Goal: Task Accomplishment & Management: Complete application form

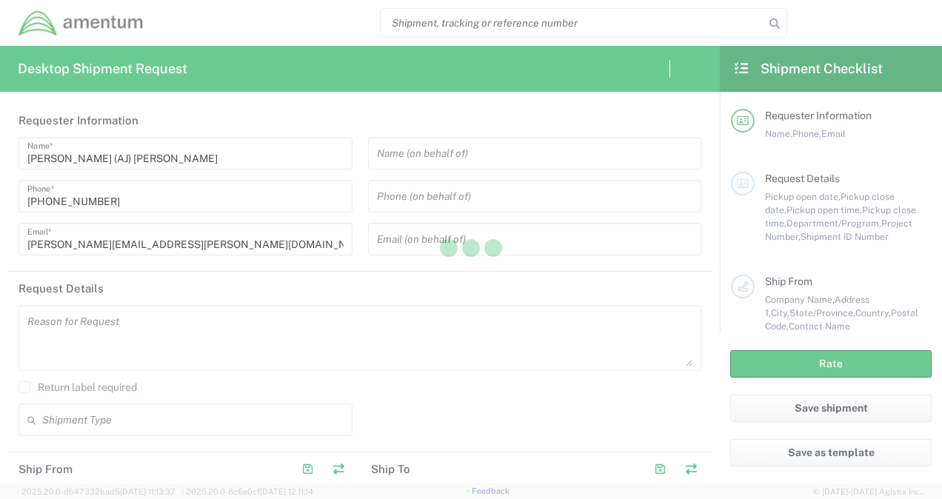
type input "[GEOGRAPHIC_DATA]"
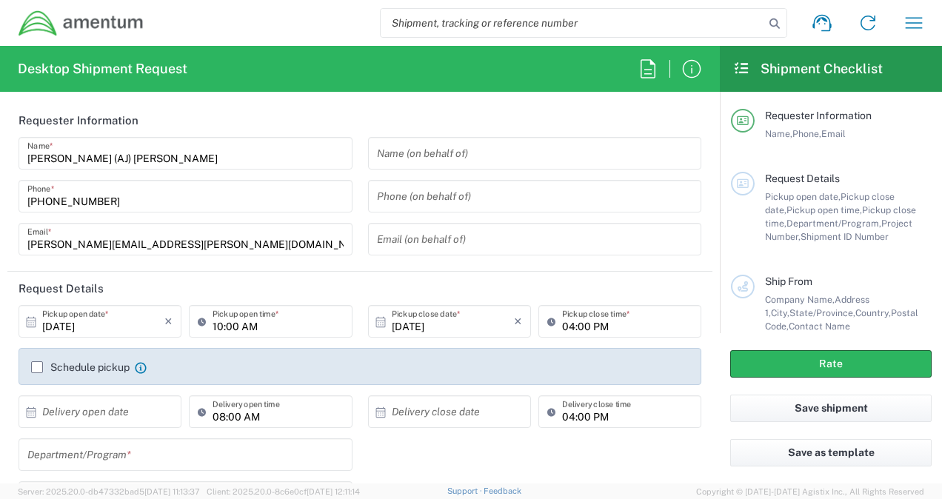
type input "CORP"
click at [97, 333] on input "[DATE]" at bounding box center [103, 322] width 122 height 26
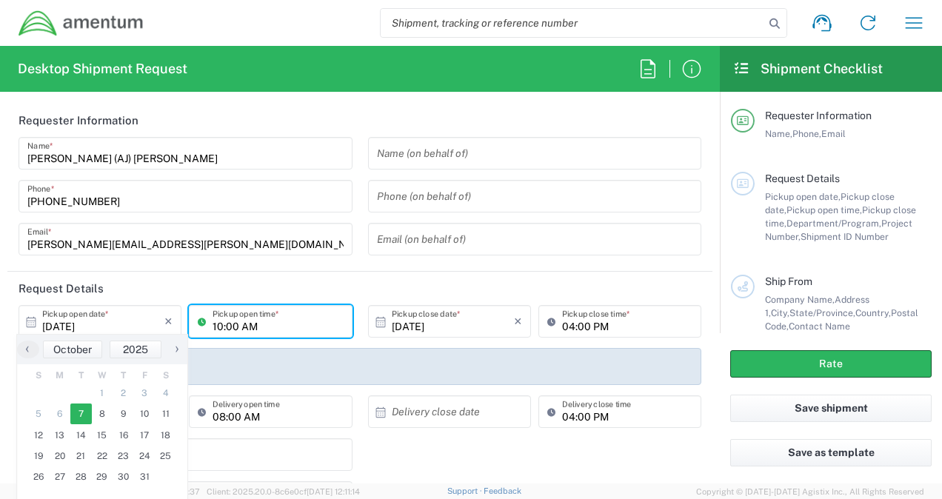
click at [222, 321] on input "10:00 AM" at bounding box center [278, 322] width 130 height 26
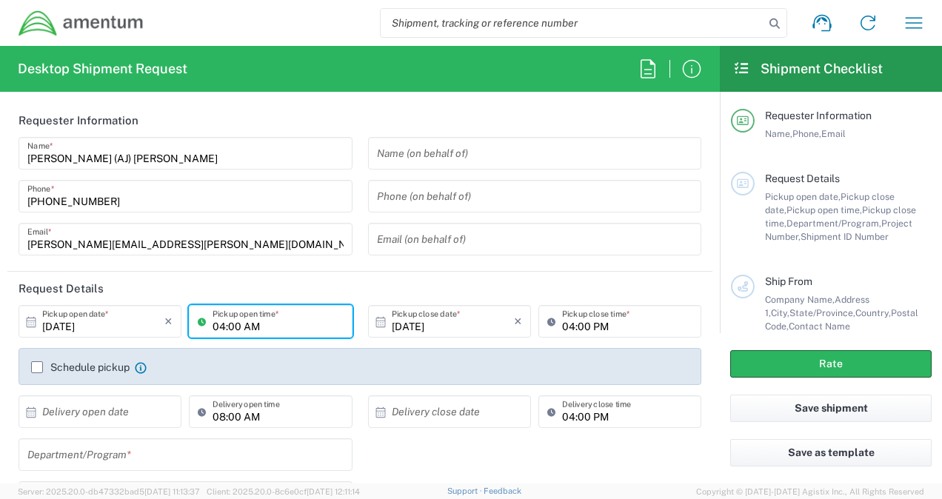
click at [259, 324] on input "04:00 AM" at bounding box center [278, 322] width 130 height 26
type input "04:00 PM"
type input "[PERSON_NAME][EMAIL_ADDRESS][PERSON_NAME][DOMAIN_NAME]"
type input "Amentum"
type input "[STREET_ADDRESS]"
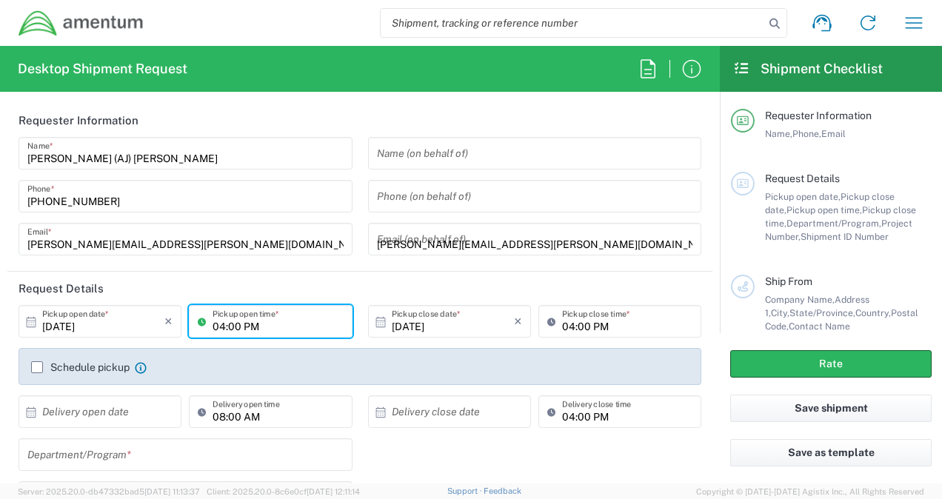
type input "Suite 400"
type input "Chantilly"
type input "[US_STATE]"
type input "20151"
type input "[PHONE_NUMBER]"
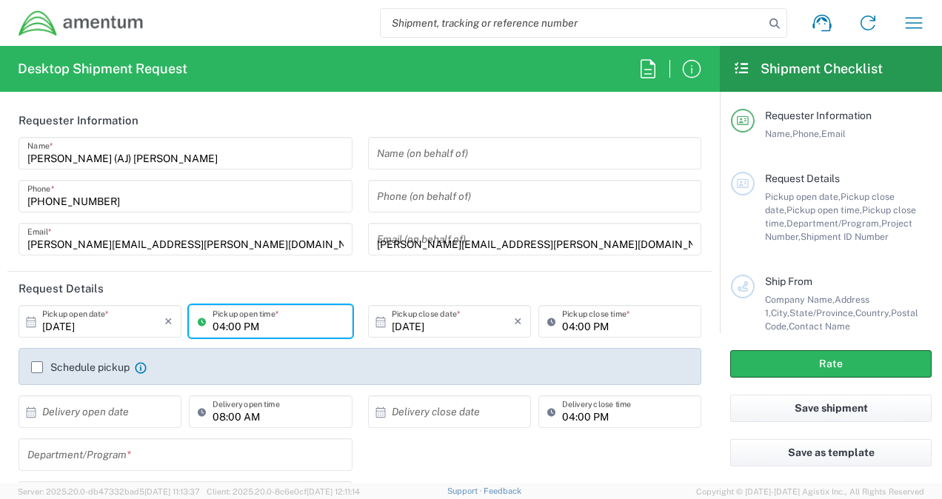
type input "[PERSON_NAME][EMAIL_ADDRESS][PERSON_NAME][DOMAIN_NAME]"
type input "Gemini Tech Services, LLC"
type input "[STREET_ADDRESS]"
type input "[GEOGRAPHIC_DATA]"
type input "[US_STATE]"
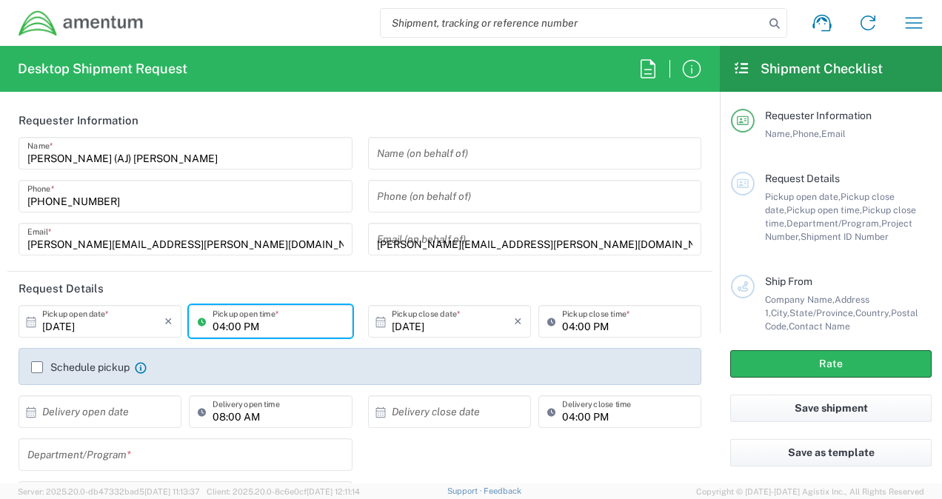
type input "76087"
type input "[PHONE_NUMBER]"
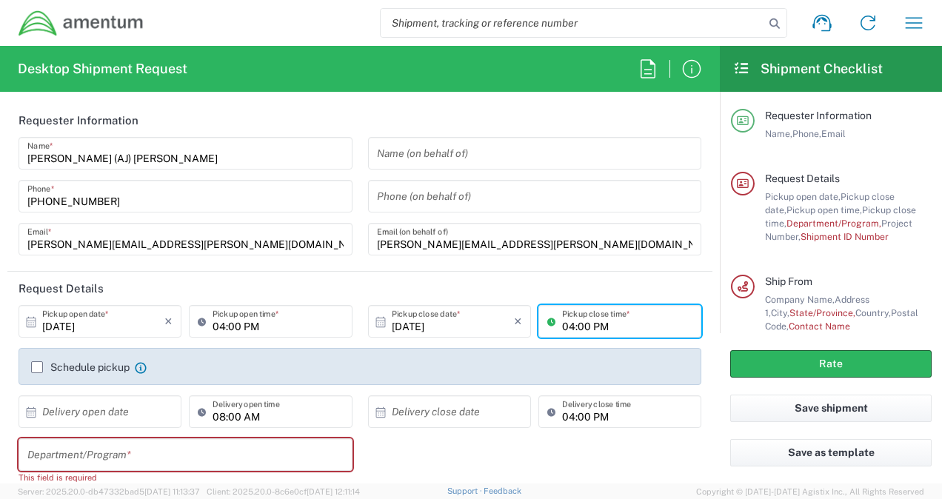
click at [564, 324] on input "04:00 PM" at bounding box center [627, 322] width 130 height 26
type input "07:00 PM"
click at [487, 284] on header "Request Details" at bounding box center [359, 288] width 705 height 33
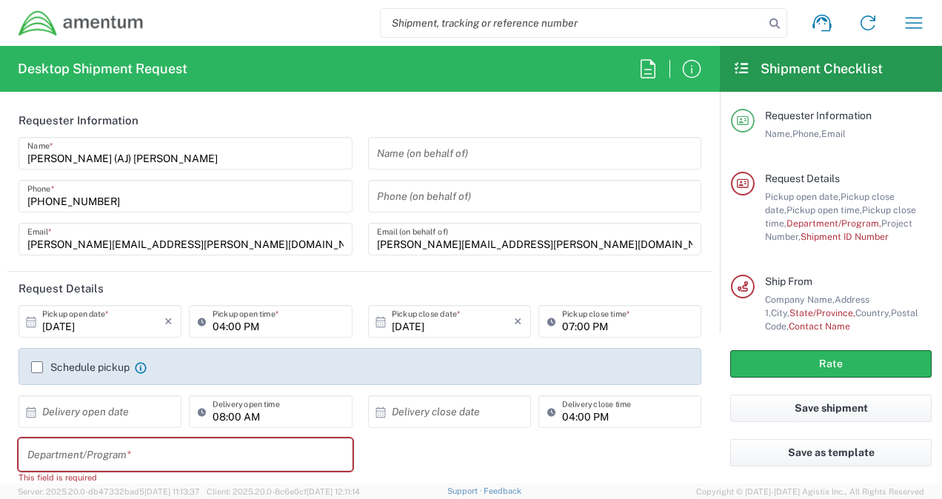
click at [81, 449] on input "text" at bounding box center [185, 455] width 316 height 26
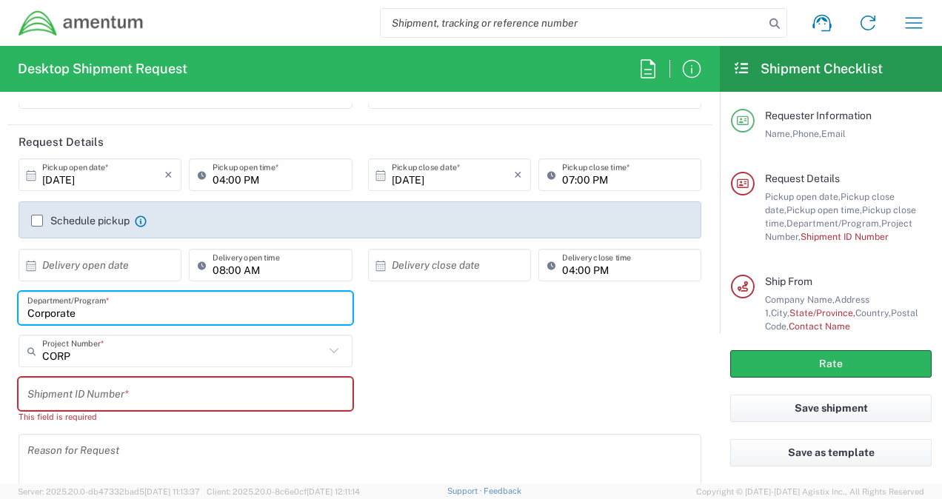
scroll to position [148, 0]
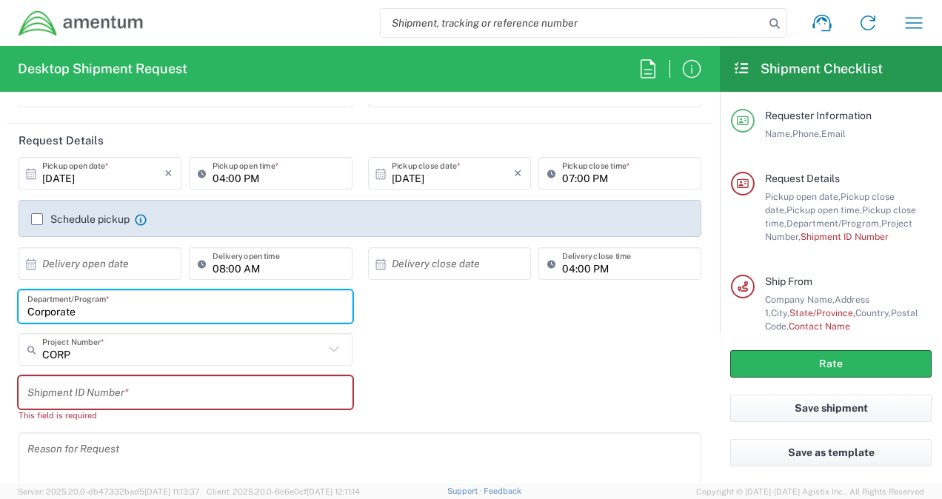
type input "Corporate"
click at [73, 391] on input "text" at bounding box center [185, 393] width 316 height 26
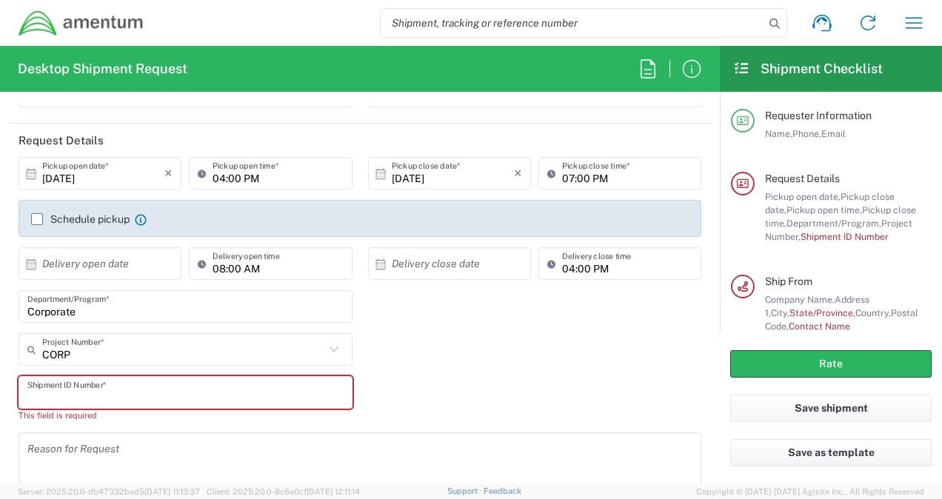
paste input "OCCP.100831.CHNVA"
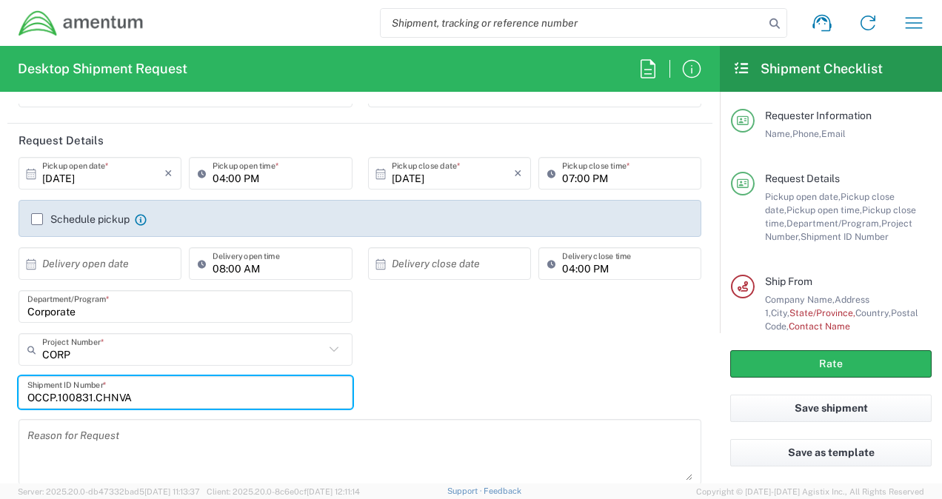
type input "OCCP.100831.CHNVA"
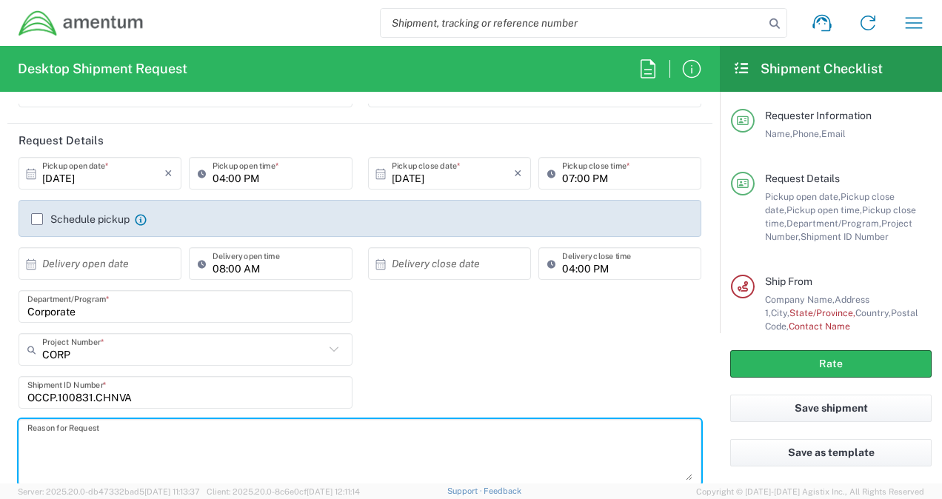
click at [173, 438] on textarea at bounding box center [359, 452] width 665 height 57
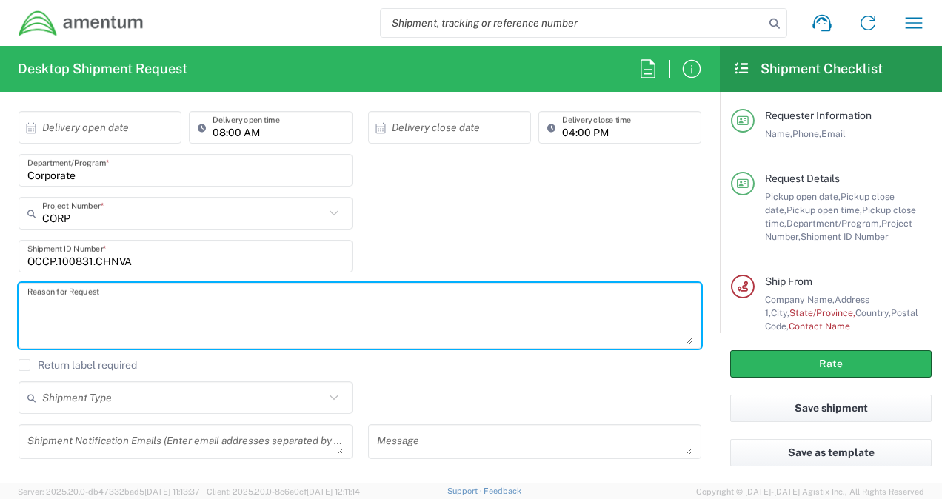
scroll to position [296, 0]
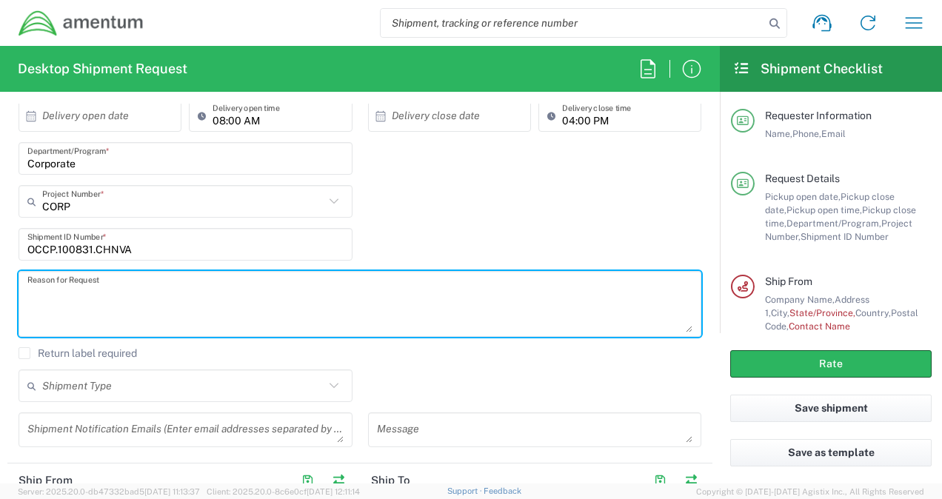
click at [182, 373] on input "text" at bounding box center [183, 386] width 282 height 26
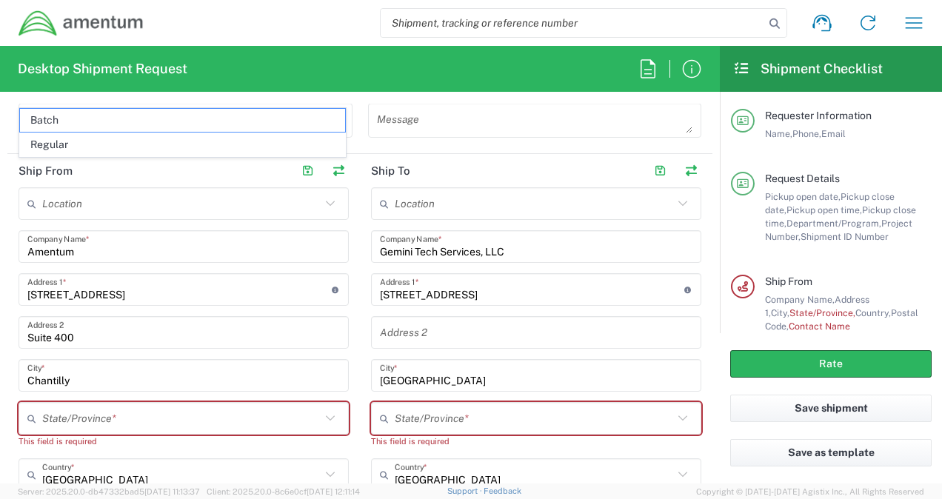
scroll to position [593, 0]
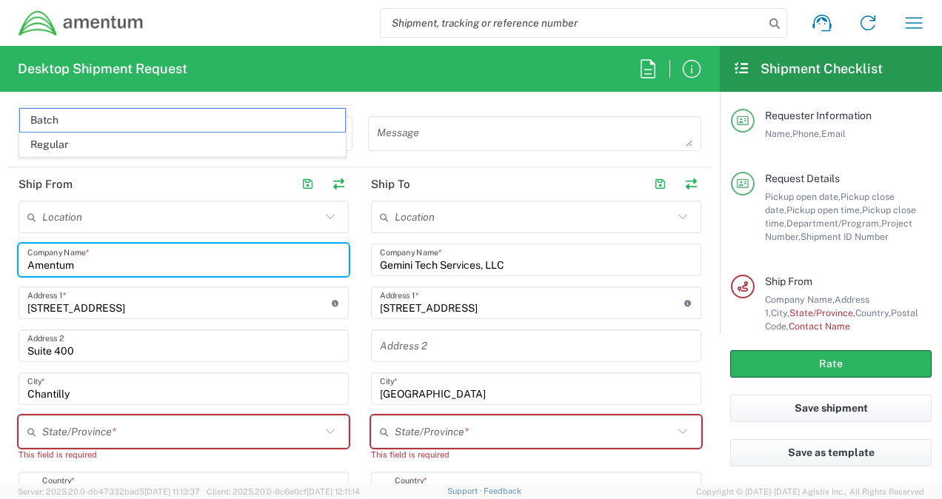
click at [129, 267] on input "Amentum" at bounding box center [183, 260] width 313 height 26
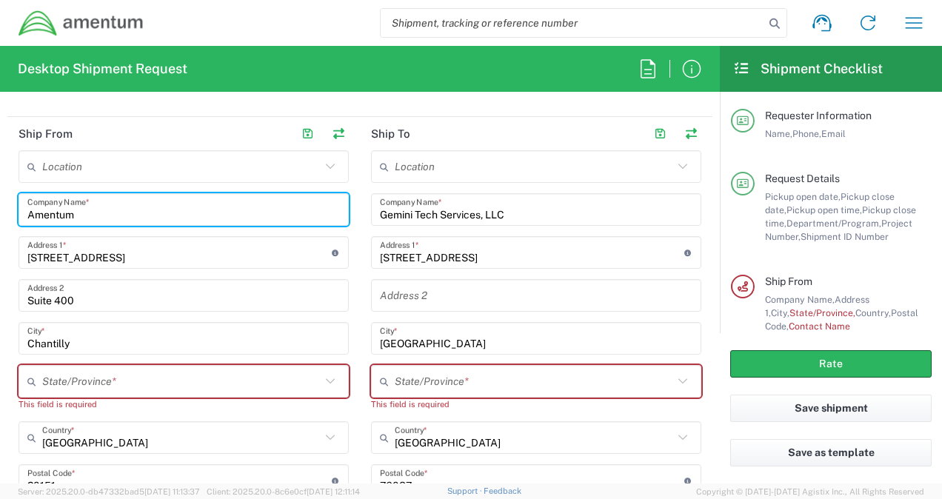
scroll to position [667, 0]
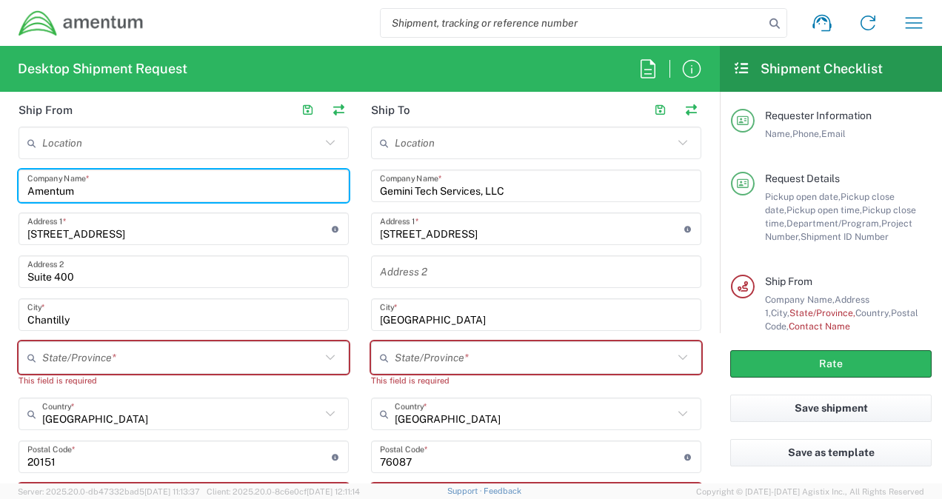
click at [327, 354] on icon at bounding box center [330, 357] width 19 height 19
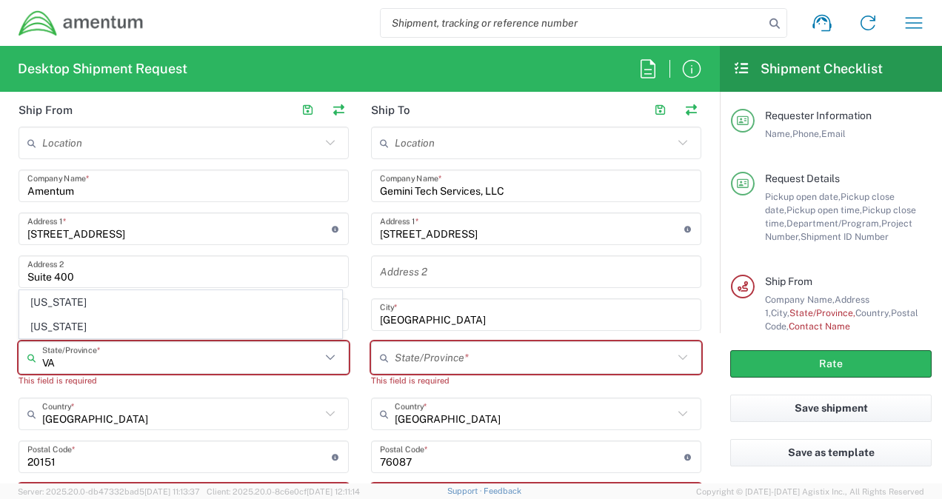
type input "VA"
click at [207, 387] on div "Location [PHONE_NUMBER] [PHONE_NUMBER] [PHONE_NUMBER] [PHONE_NUMBER] [PHONE_NUM…" at bounding box center [184, 410] width 330 height 566
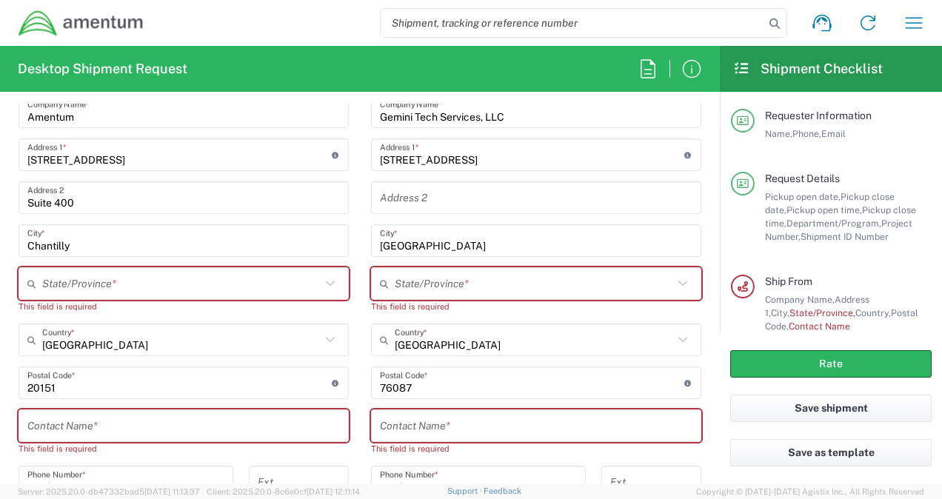
click at [166, 432] on input "text" at bounding box center [183, 426] width 313 height 26
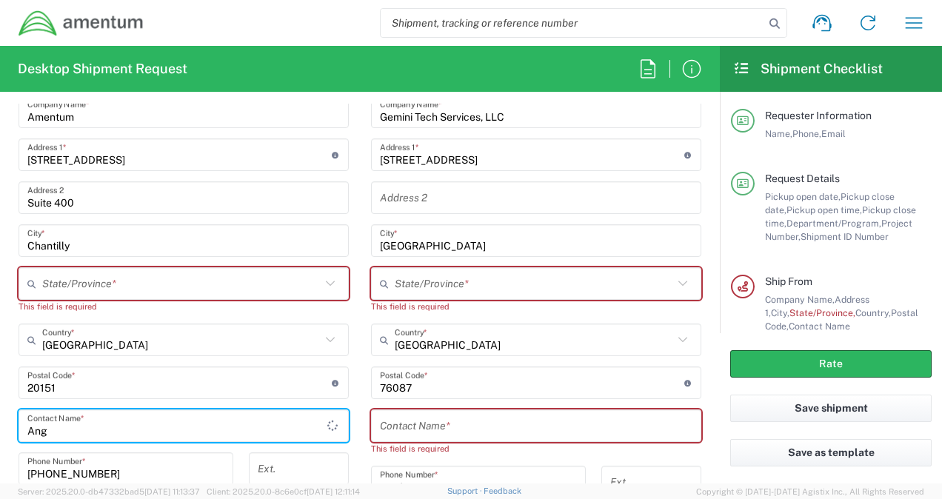
scroll to position [744, 0]
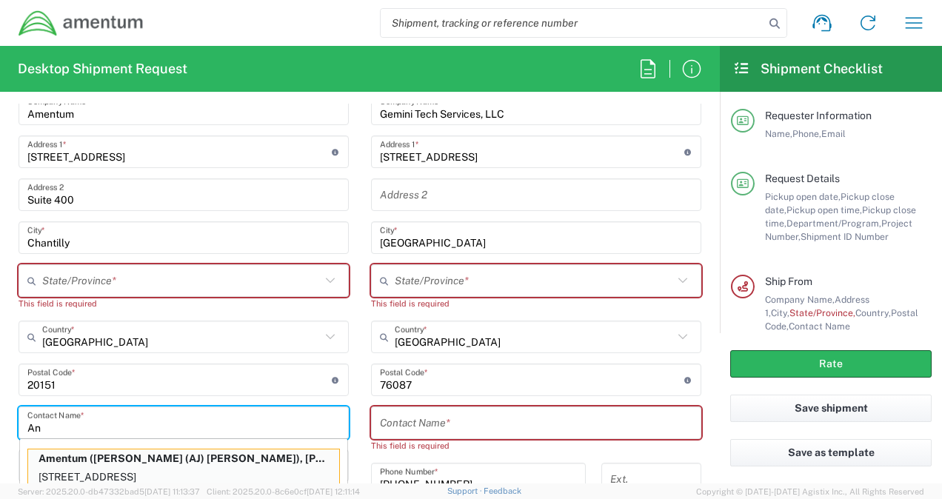
type input "A"
type input "[PERSON_NAME] (AJ"
click at [164, 457] on p "Amentum ([PERSON_NAME] (AJ) [PERSON_NAME]), [PERSON_NAME][EMAIL_ADDRESS][PERSON…" at bounding box center [183, 459] width 311 height 19
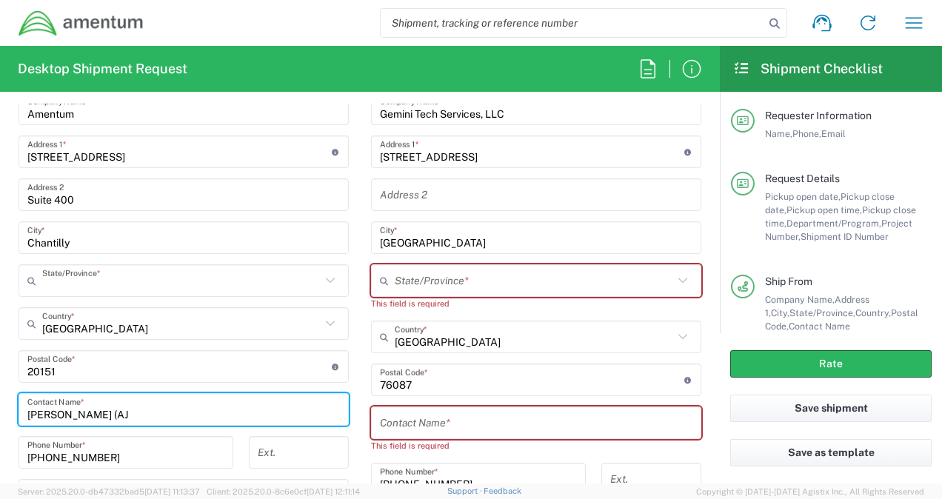
type input "[US_STATE]"
type input "[PERSON_NAME] (AJ) [PERSON_NAME]"
type input "5712946799"
type input "[PERSON_NAME][EMAIL_ADDRESS][PERSON_NAME][DOMAIN_NAME]"
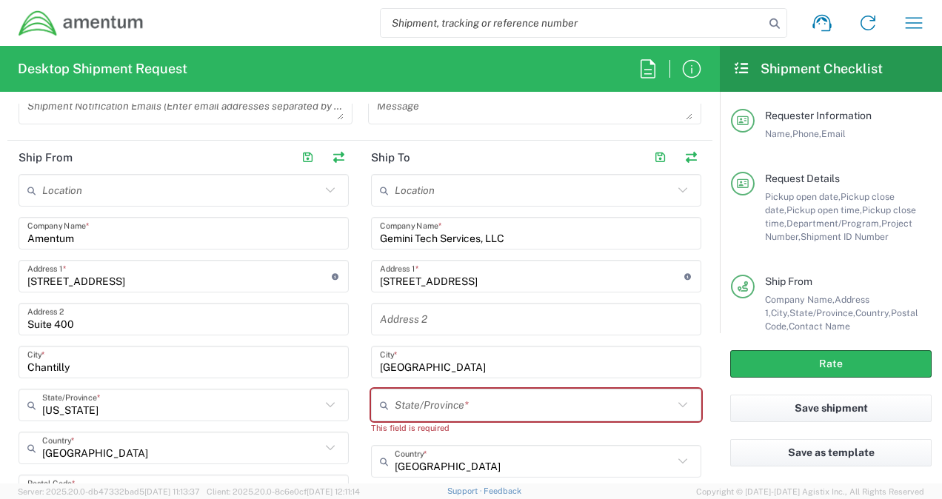
scroll to position [596, 0]
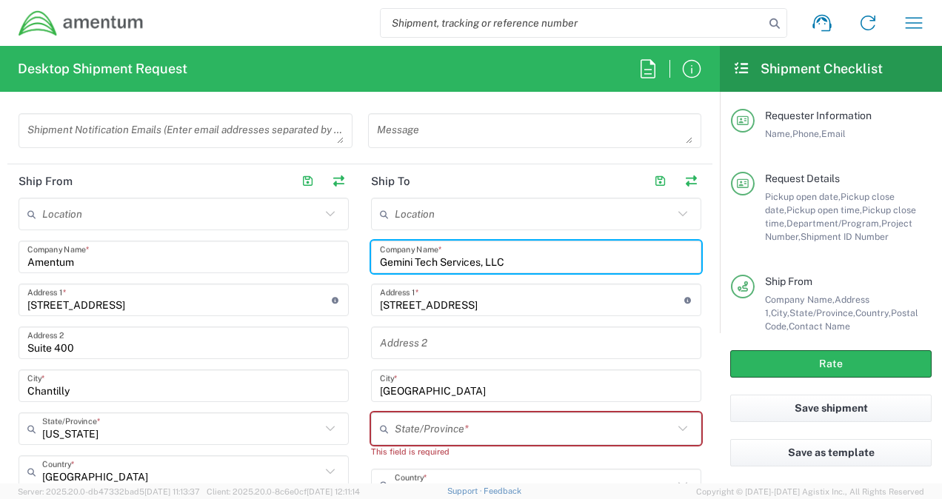
drag, startPoint x: 511, startPoint y: 259, endPoint x: 366, endPoint y: 261, distance: 145.2
click at [371, 261] on div "Gemini Tech Services, LLC Company Name *" at bounding box center [536, 257] width 330 height 33
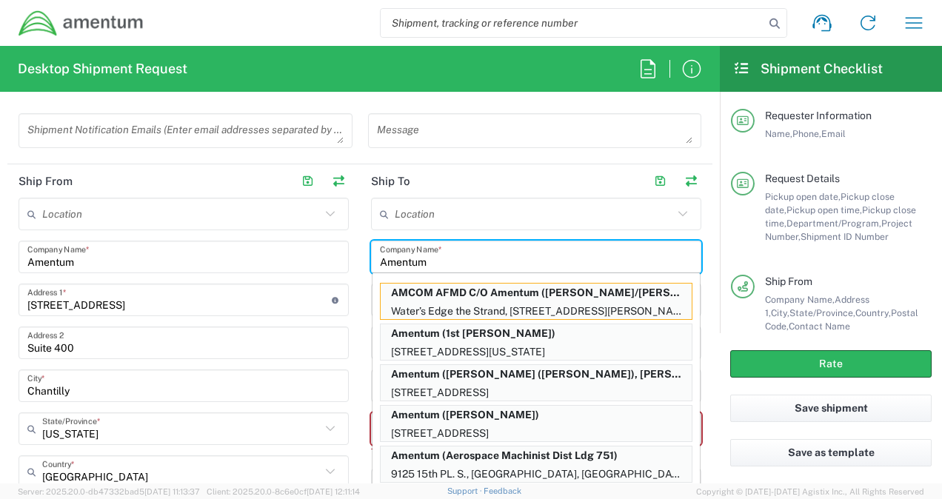
type input "Amentum"
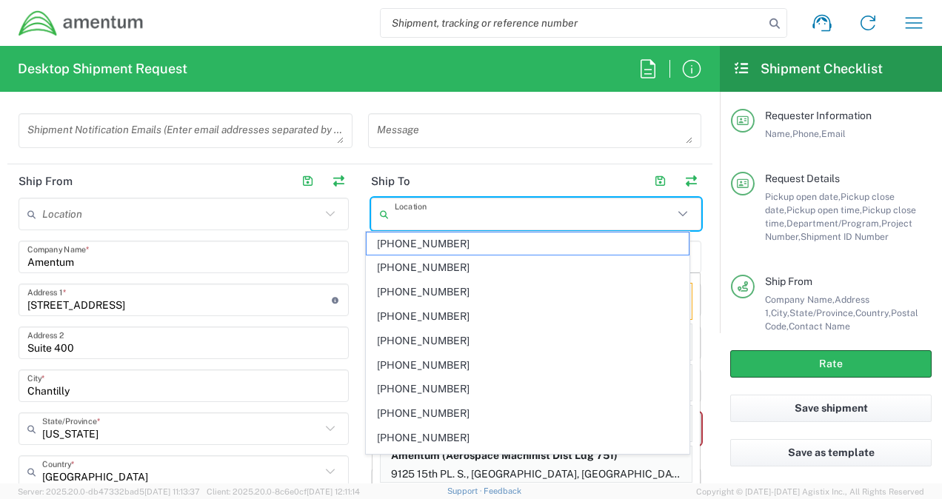
click at [481, 210] on input "text" at bounding box center [534, 214] width 279 height 26
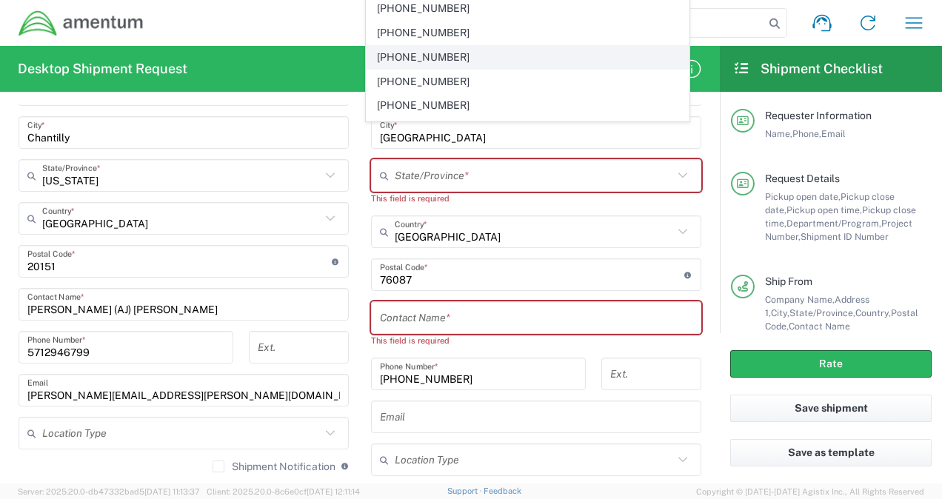
scroll to position [780, 0]
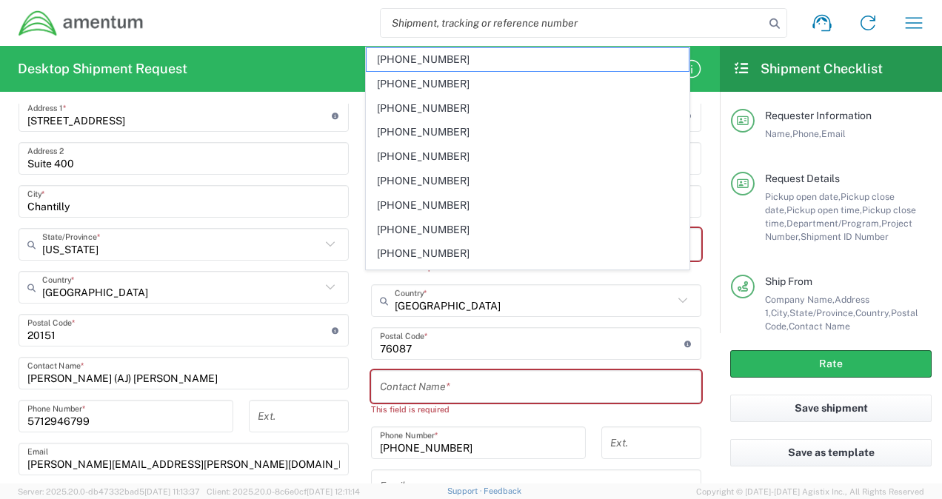
click at [361, 275] on main "Location [PHONE_NUMBER] [PHONE_NUMBER] [PHONE_NUMBER] [PHONE_NUMBER] [PHONE_NUM…" at bounding box center [536, 296] width 353 height 566
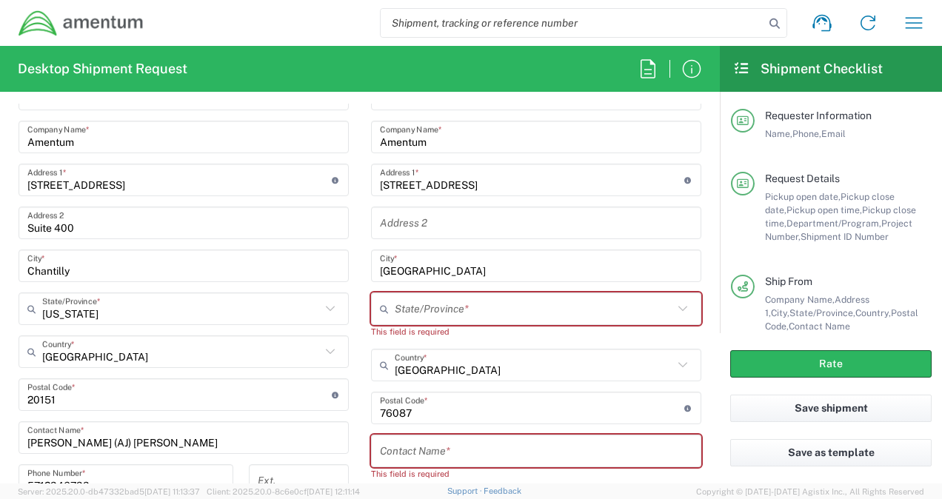
scroll to position [632, 0]
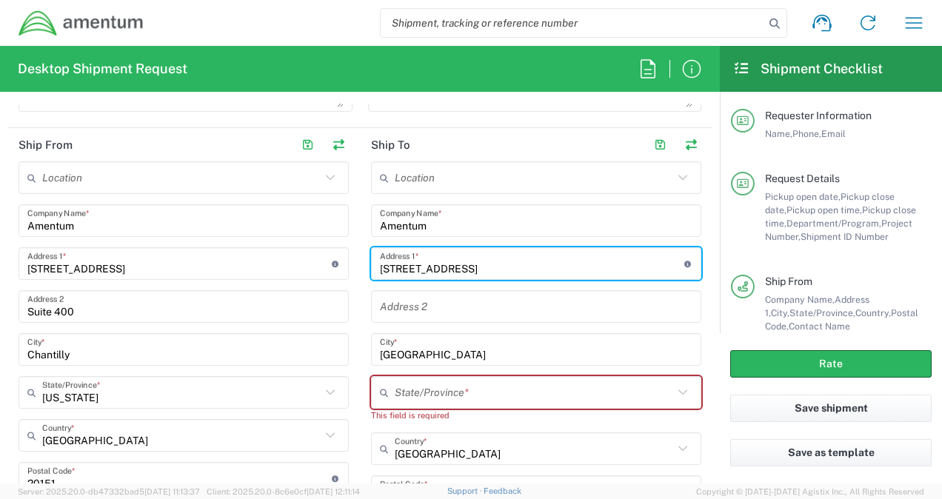
drag, startPoint x: 519, startPoint y: 264, endPoint x: 354, endPoint y: 267, distance: 165.2
click at [360, 267] on main "Location [PHONE_NUMBER] [PHONE_NUMBER] [PHONE_NUMBER] [PHONE_NUMBER] [PHONE_NUM…" at bounding box center [536, 444] width 353 height 566
type input "[STREET_ADDRESS]"
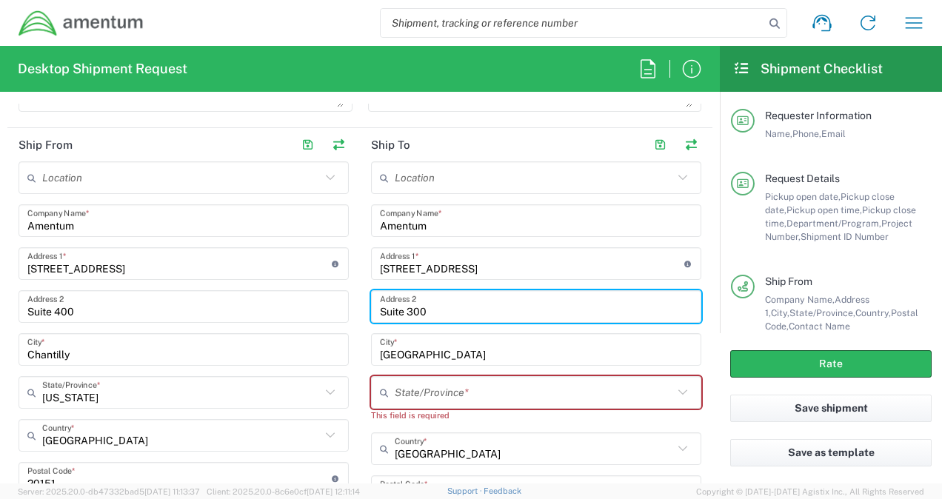
type input "Suite 300"
click at [444, 353] on input "[GEOGRAPHIC_DATA]" at bounding box center [536, 350] width 313 height 26
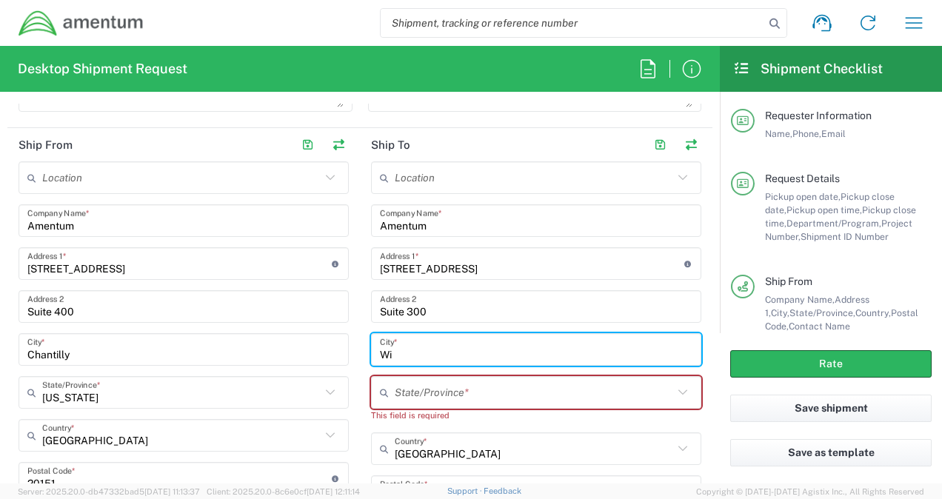
type input "W"
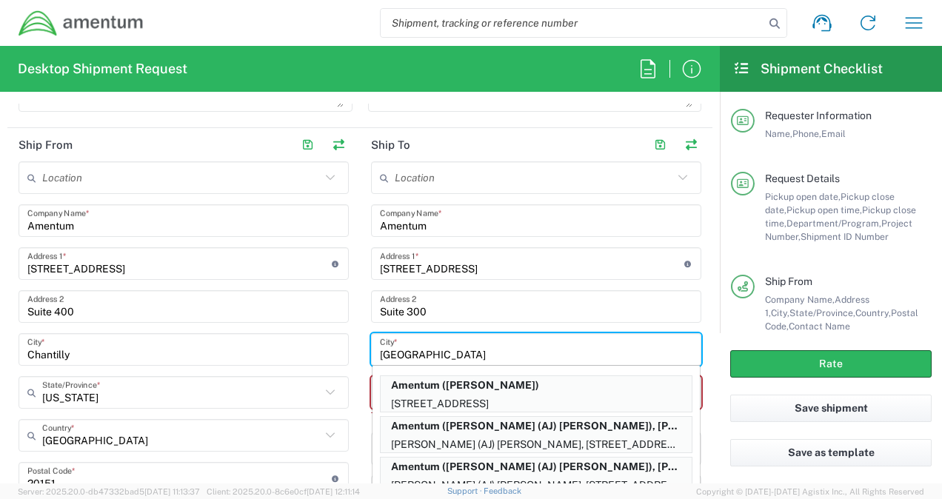
type input "[GEOGRAPHIC_DATA]"
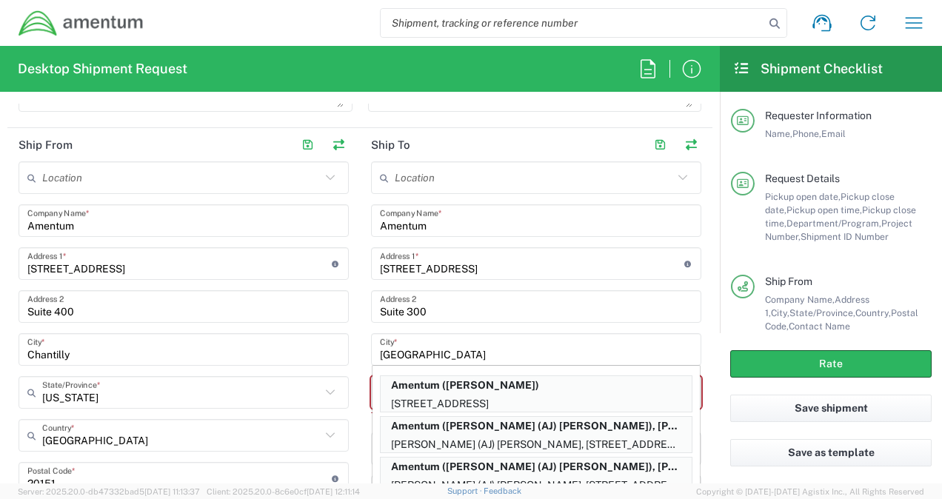
click at [459, 327] on div "Location [PHONE_NUMBER] [PHONE_NUMBER] [PHONE_NUMBER] [PHONE_NUMBER] [PHONE_NUM…" at bounding box center [536, 444] width 330 height 566
click at [703, 393] on form "Requester Information [PERSON_NAME] ([PERSON_NAME]) [PERSON_NAME] Name * [PHONE…" at bounding box center [360, 294] width 720 height 380
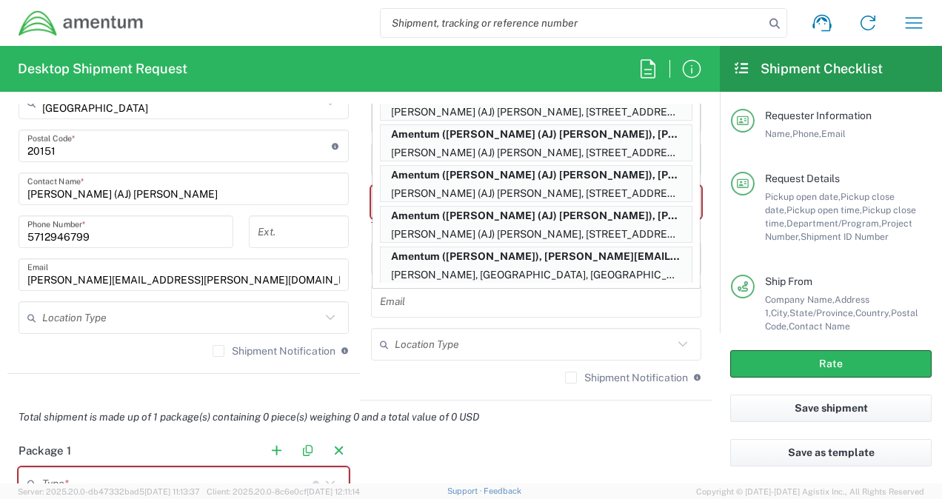
click at [400, 299] on input "text" at bounding box center [536, 302] width 313 height 26
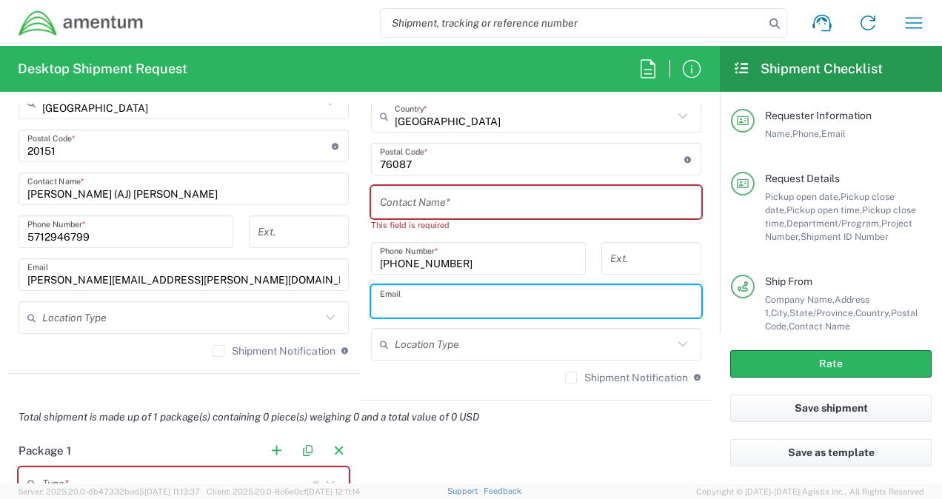
click at [419, 204] on input "text" at bounding box center [536, 203] width 313 height 26
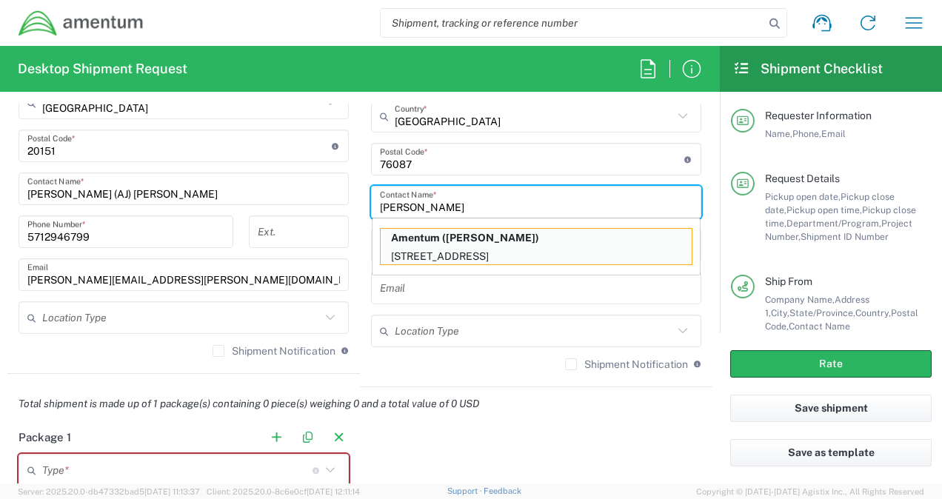
type input "[PERSON_NAME]"
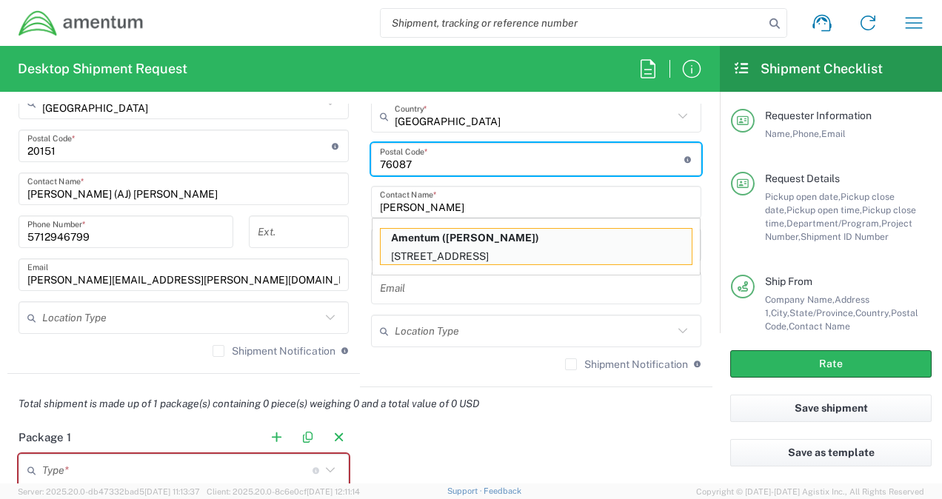
click at [460, 163] on input "undefined" at bounding box center [532, 160] width 304 height 26
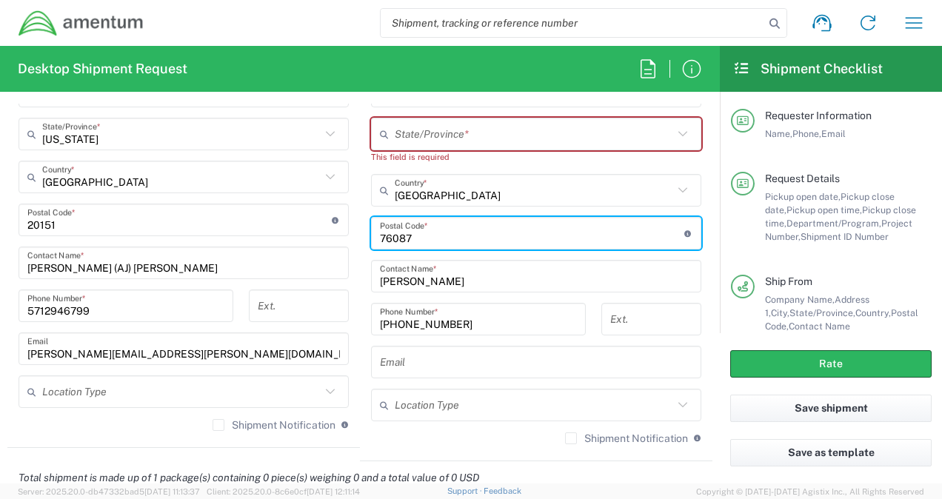
scroll to position [816, 0]
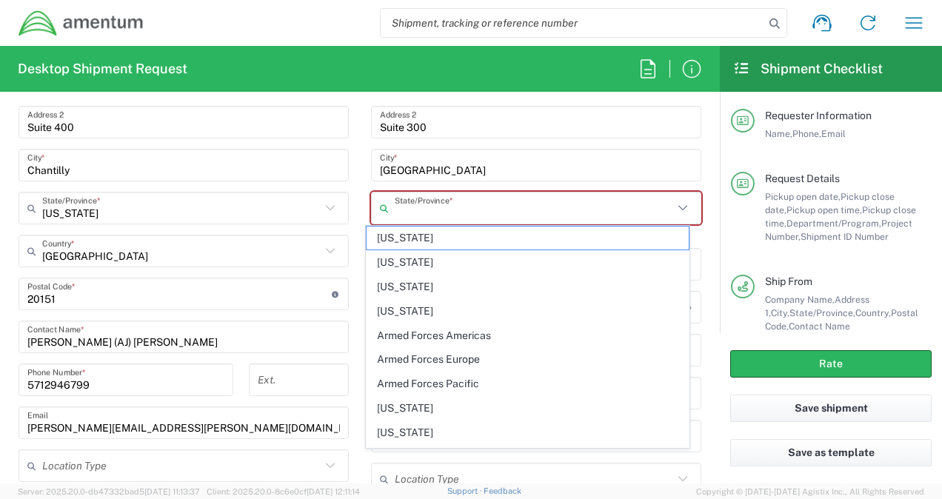
click at [465, 199] on input "text" at bounding box center [534, 209] width 279 height 26
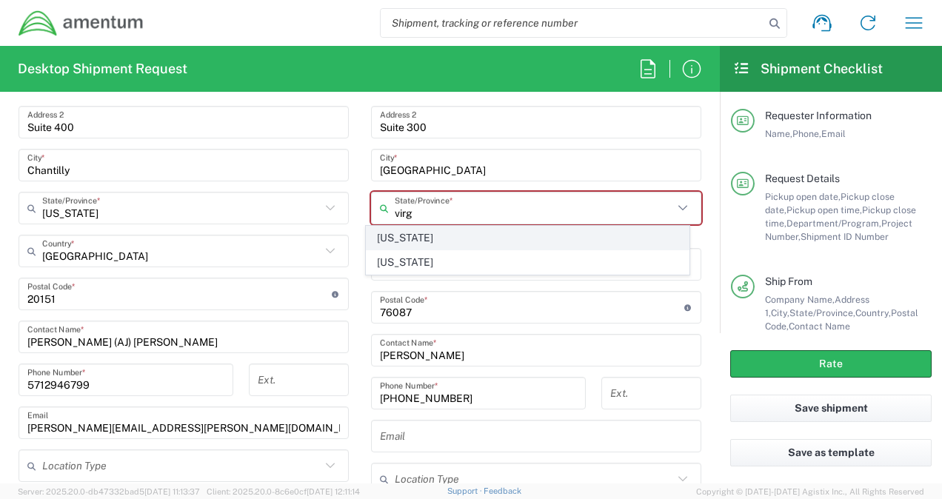
click at [428, 232] on span "[US_STATE]" at bounding box center [527, 238] width 321 height 23
type input "[US_STATE]"
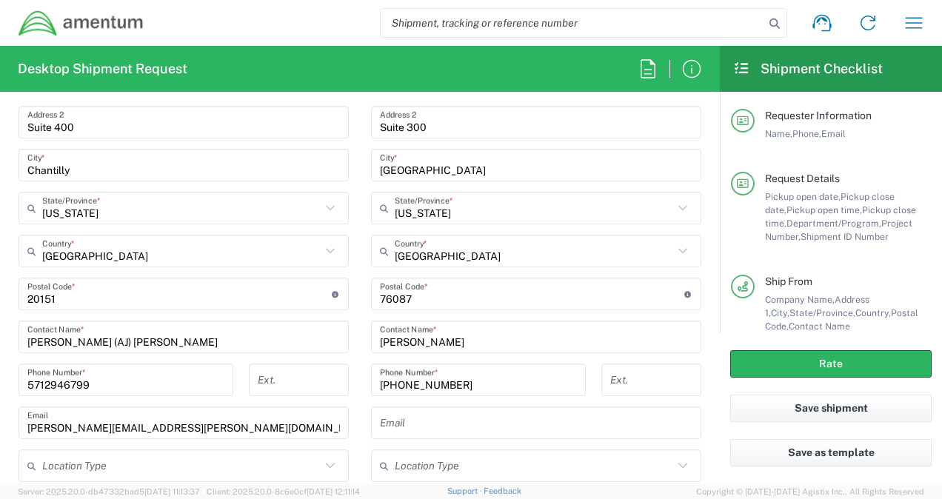
click at [436, 292] on input "undefined" at bounding box center [532, 294] width 304 height 26
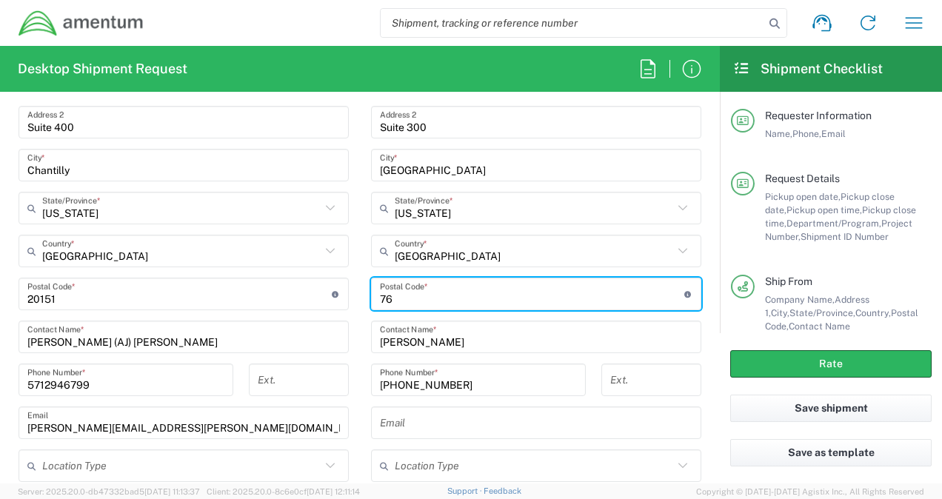
type input "7"
type input "22043"
click at [437, 354] on div "Location [PHONE_NUMBER] [PHONE_NUMBER] [PHONE_NUMBER] [PHONE_NUMBER] [PHONE_NUM…" at bounding box center [536, 246] width 330 height 539
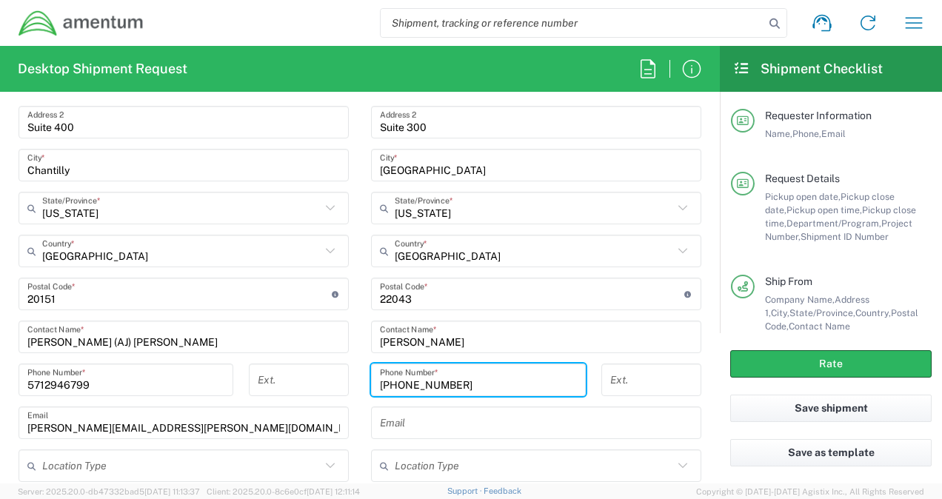
drag, startPoint x: 450, startPoint y: 378, endPoint x: 355, endPoint y: 396, distance: 97.2
click at [360, 396] on main "Location [PHONE_NUMBER] [PHONE_NUMBER] [PHONE_NUMBER] [PHONE_NUMBER] [PHONE_NUM…" at bounding box center [536, 246] width 353 height 539
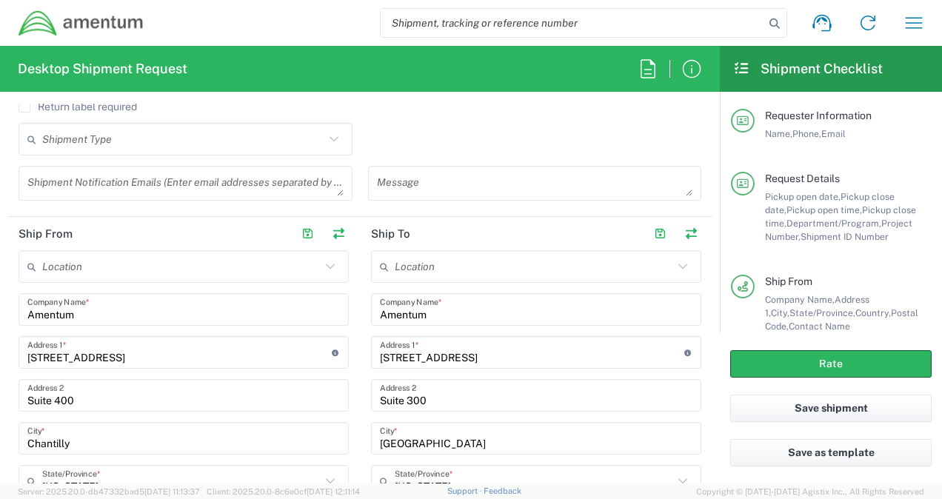
scroll to position [520, 0]
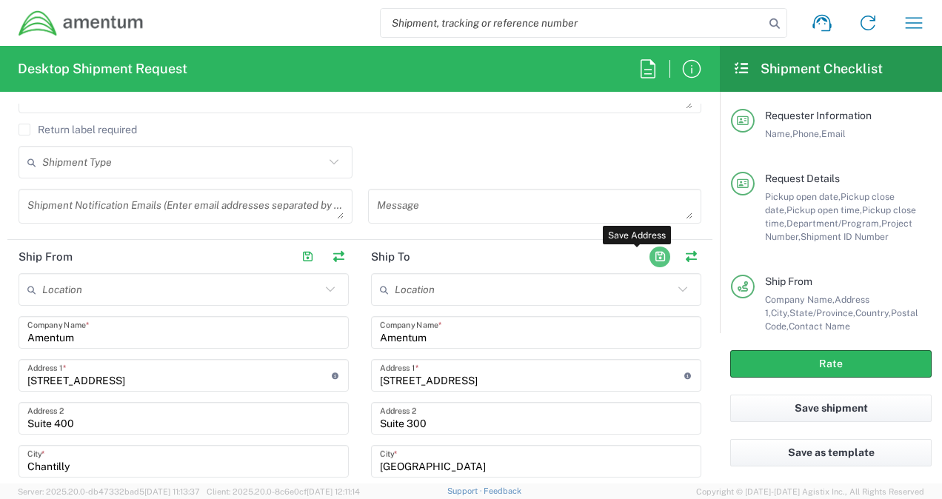
type input "[PHONE_NUMBER]"
click at [654, 253] on button "button" at bounding box center [660, 257] width 21 height 21
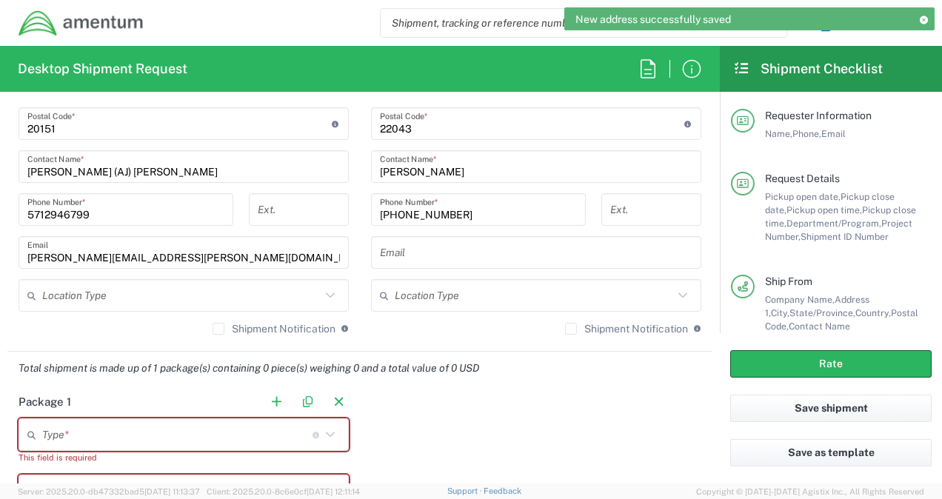
scroll to position [1038, 0]
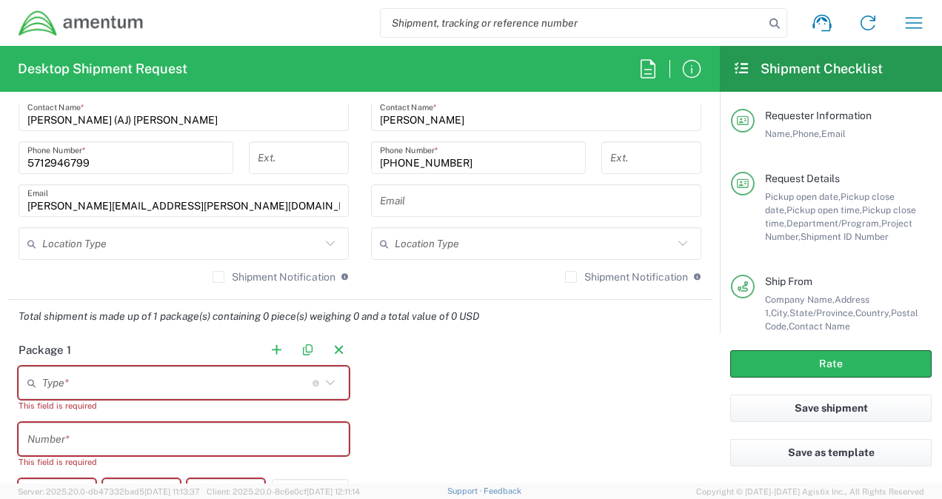
click at [199, 376] on input "text" at bounding box center [177, 383] width 270 height 26
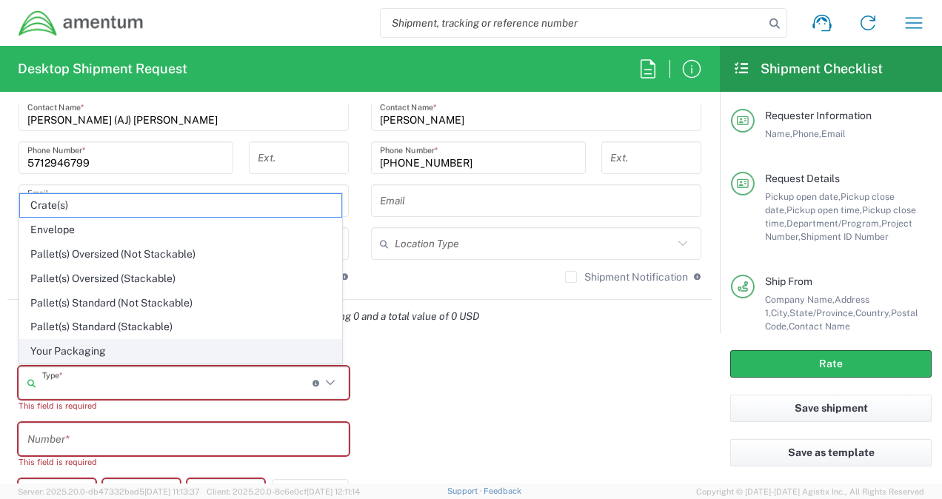
click at [80, 350] on span "Your Packaging" at bounding box center [180, 351] width 321 height 23
type input "Your Packaging"
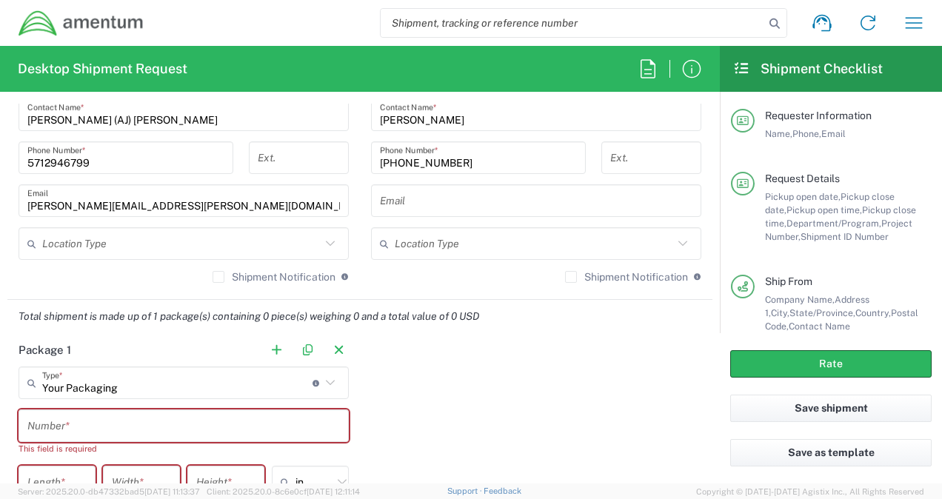
click at [102, 425] on input "text" at bounding box center [183, 426] width 313 height 26
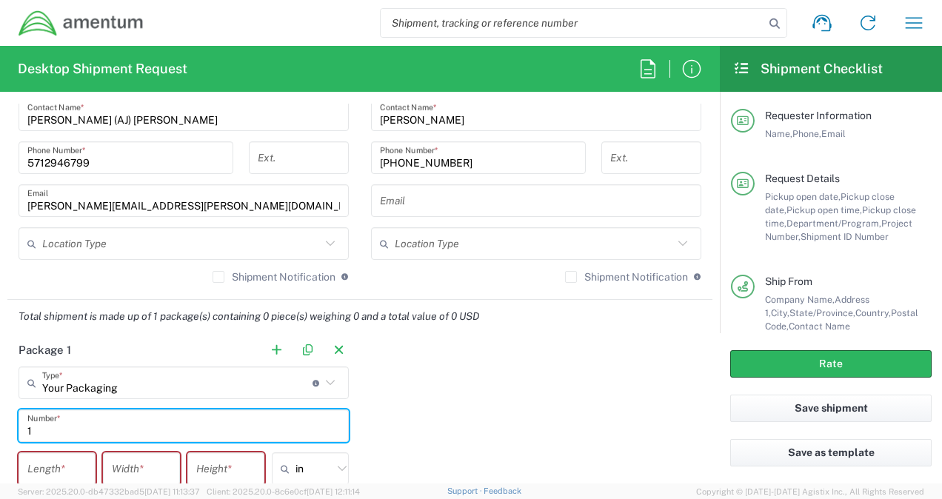
type input "1"
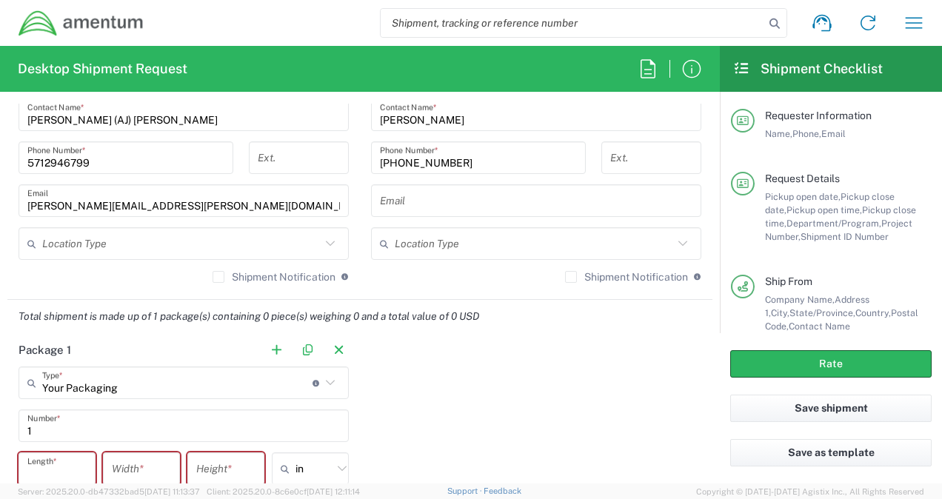
click at [69, 467] on input "number" at bounding box center [56, 469] width 59 height 26
type input "14.5"
click at [151, 462] on input "number" at bounding box center [141, 469] width 59 height 26
type input "14"
click at [204, 473] on input "number" at bounding box center [225, 469] width 59 height 26
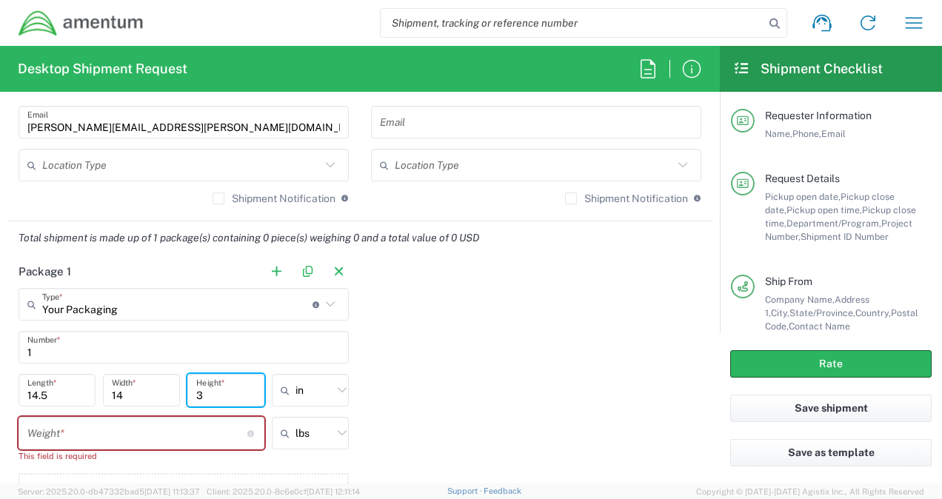
scroll to position [1187, 0]
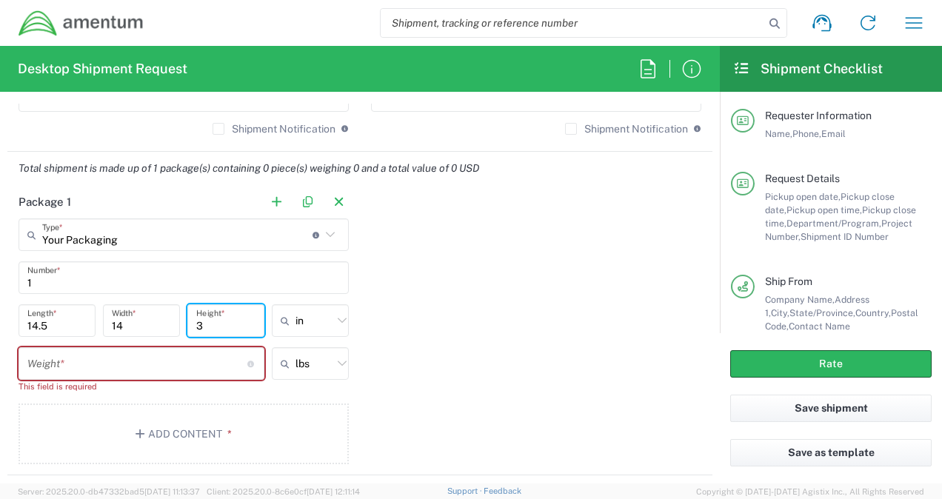
type input "3"
click at [121, 358] on input "number" at bounding box center [137, 364] width 220 height 26
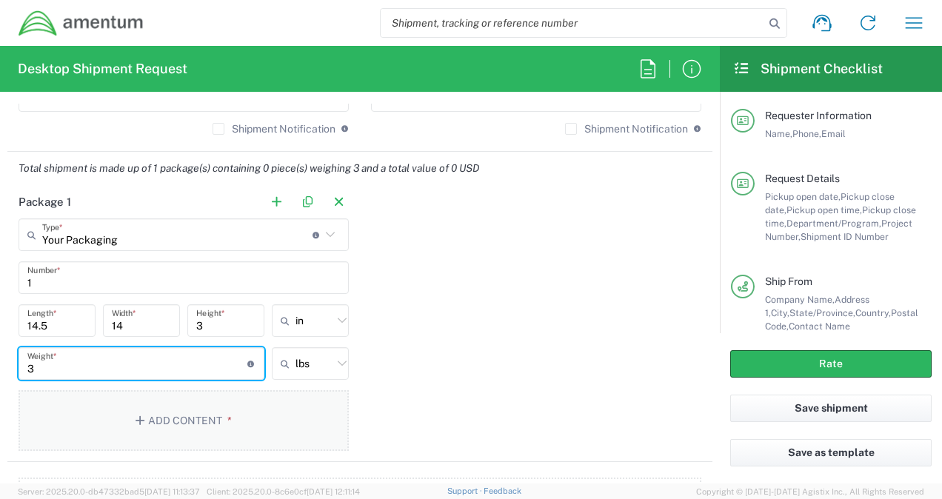
type input "3"
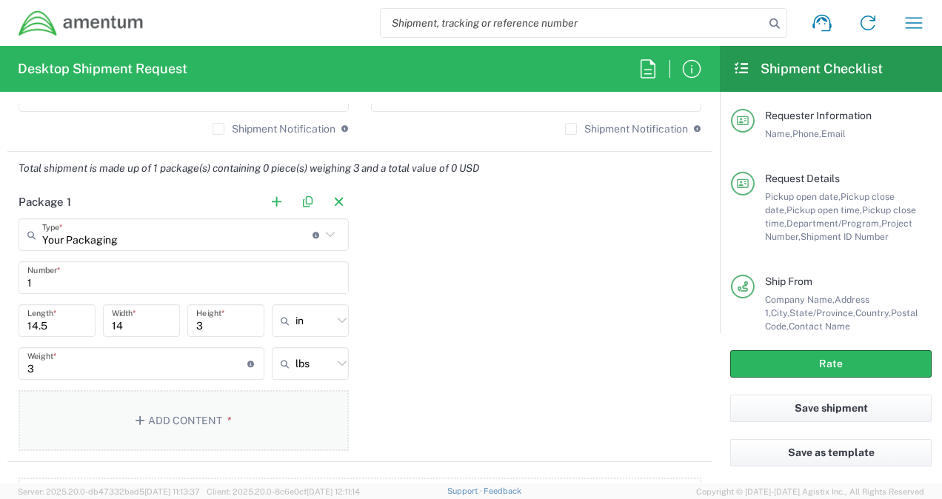
click at [175, 413] on button "Add Content *" at bounding box center [184, 420] width 330 height 61
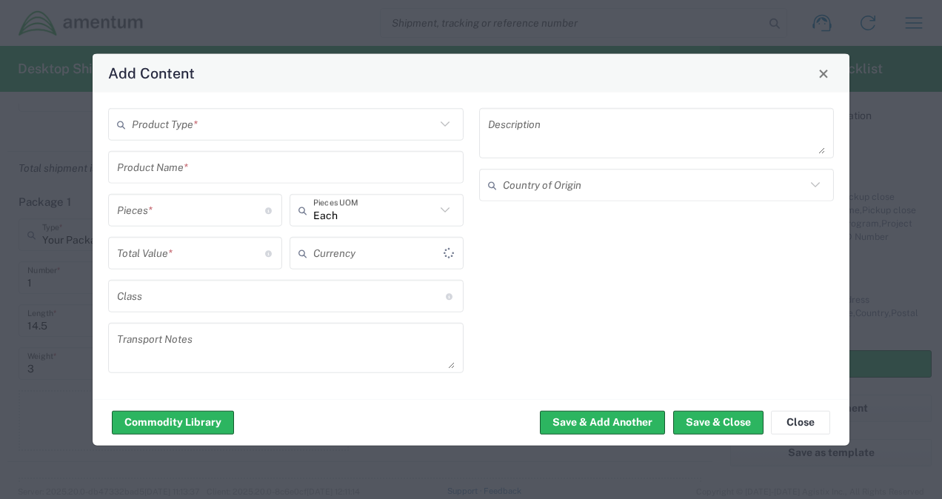
type input "US Dollar"
click at [445, 124] on icon at bounding box center [445, 124] width 19 height 19
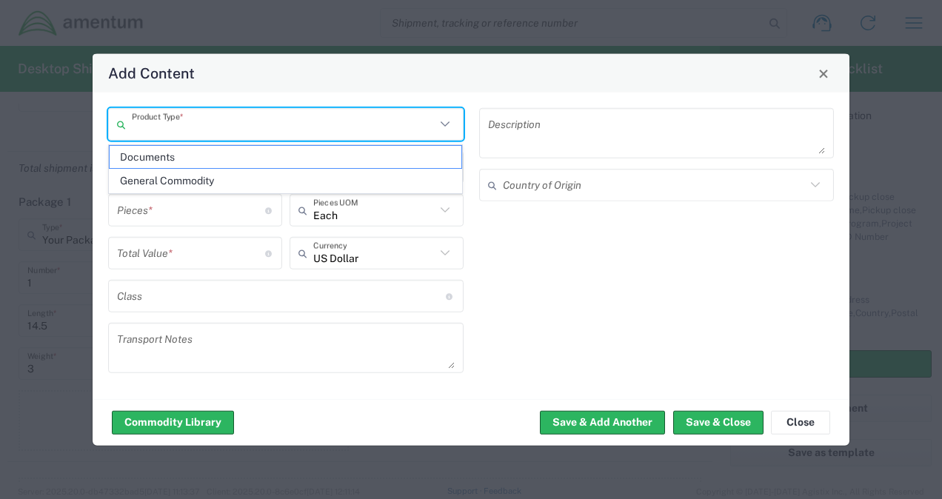
click at [244, 181] on span "General Commodity" at bounding box center [286, 181] width 353 height 23
type input "General Commodity"
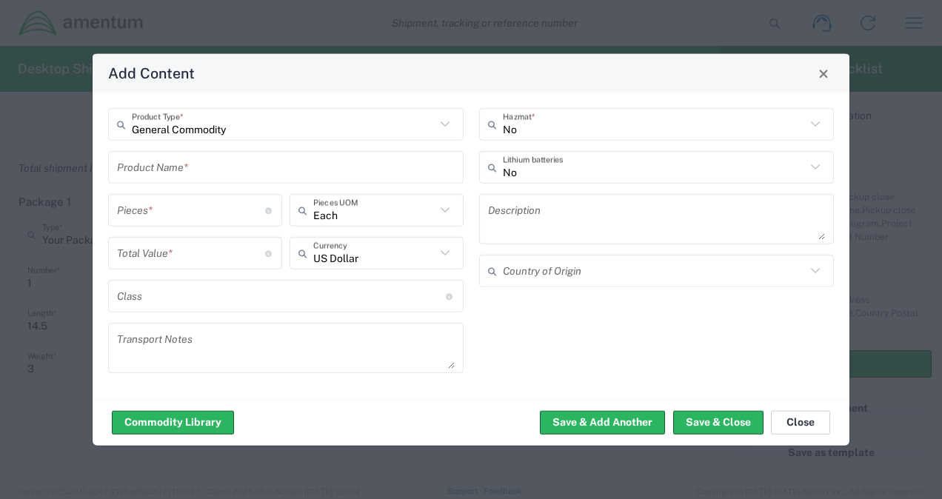
click at [803, 422] on button "Close" at bounding box center [800, 422] width 59 height 24
